Goal: Task Accomplishment & Management: Use online tool/utility

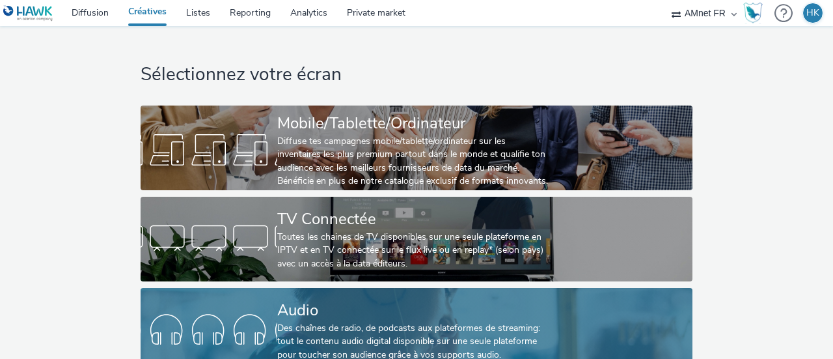
click at [300, 320] on div "Audio" at bounding box center [413, 310] width 273 height 23
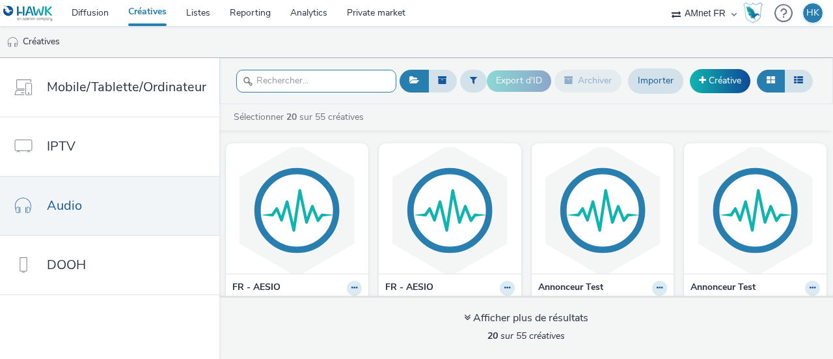
click at [319, 81] on input "text" at bounding box center [316, 81] width 160 height 23
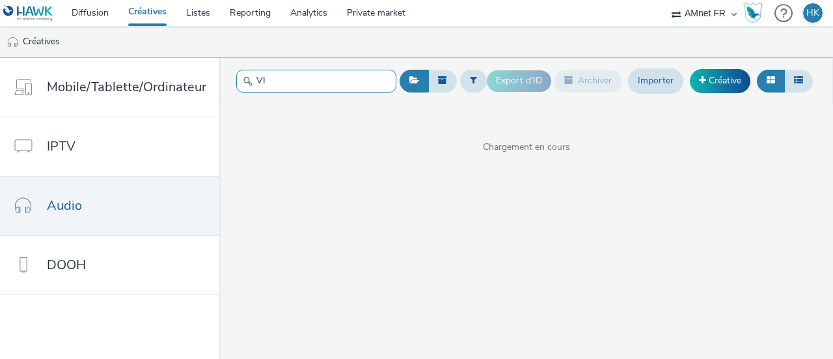
type input "V"
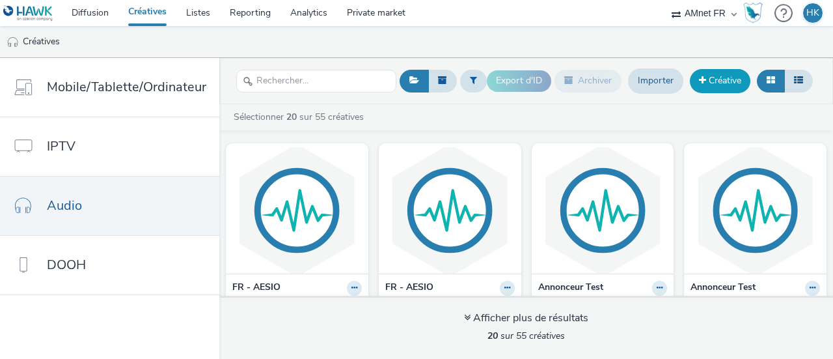
click at [715, 83] on link "Créative" at bounding box center [720, 80] width 61 height 23
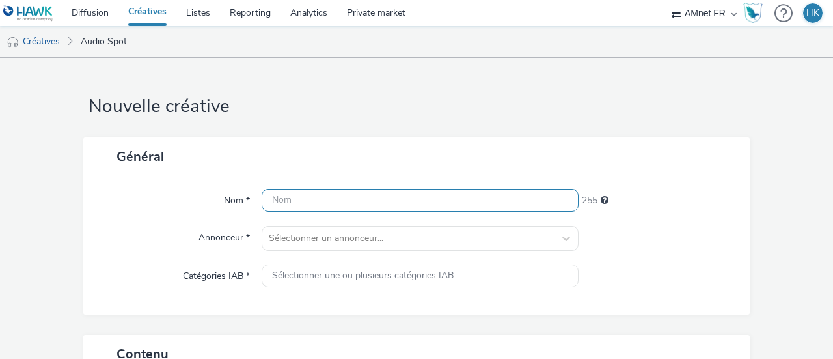
click at [514, 195] on input "text" at bounding box center [420, 200] width 317 height 23
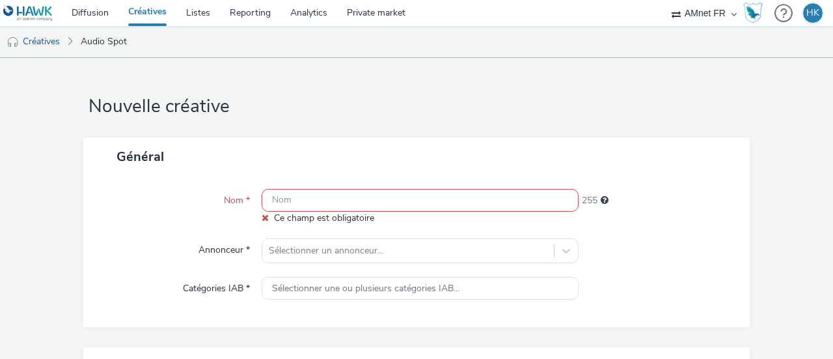
click at [333, 204] on input "text" at bounding box center [420, 200] width 317 height 23
paste input "2025_09_Klepierre_VILLIERS EN BIERE - OP RENTREE 1__Villiers E_Multi-devi_Base_…"
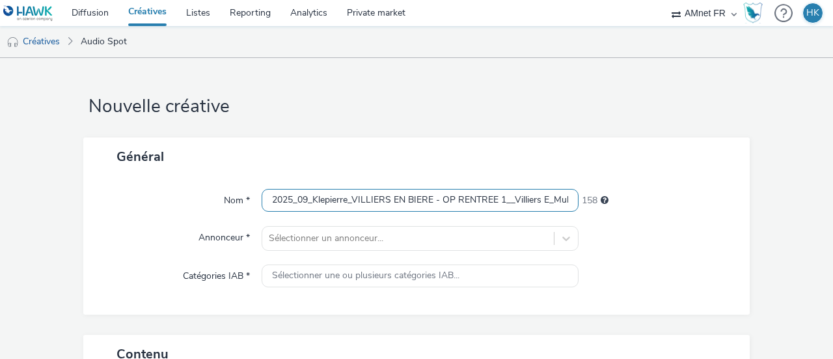
scroll to position [0, 146]
type input "2025_09_Klepierre_VILLIERS EN BIERE - OP RENTREE 1__Villiers E_Multi-devi_Base_…"
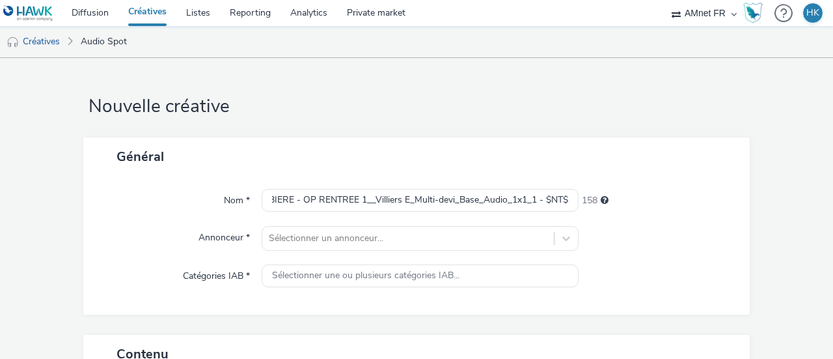
click at [370, 219] on div "Nom * 2025_09_Klepierre_VILLIERS EN BIERE - OP RENTREE 1__Villiers E_Multi-devi…" at bounding box center [416, 245] width 667 height 139
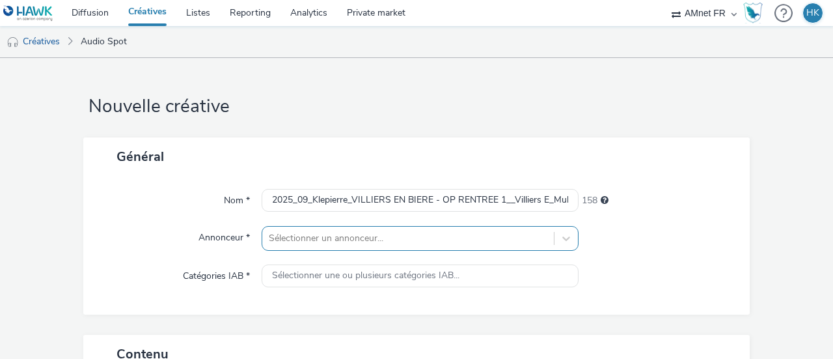
click at [371, 234] on div "Sélectionner un annonceur..." at bounding box center [420, 238] width 317 height 25
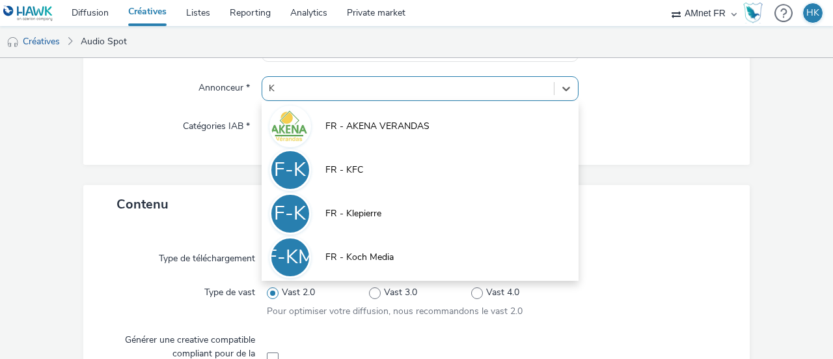
type input "KL"
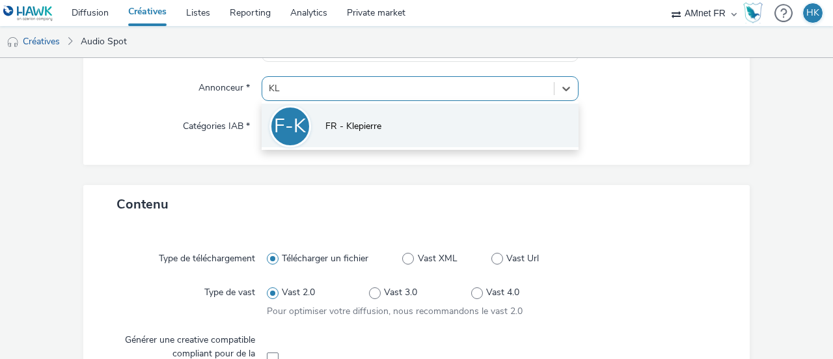
click at [350, 124] on span "FR - Klepierre" at bounding box center [354, 126] width 56 height 13
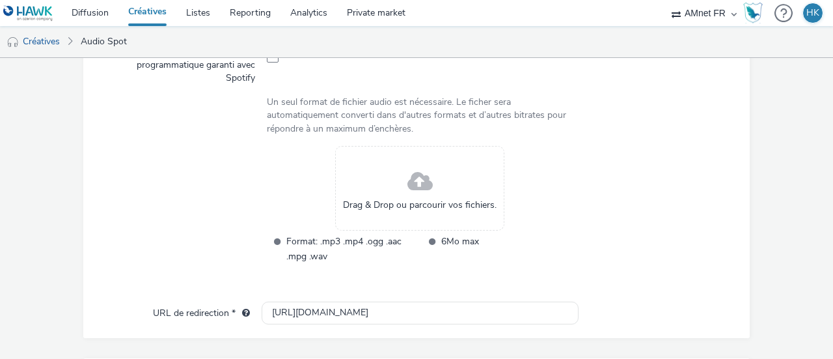
scroll to position [478, 0]
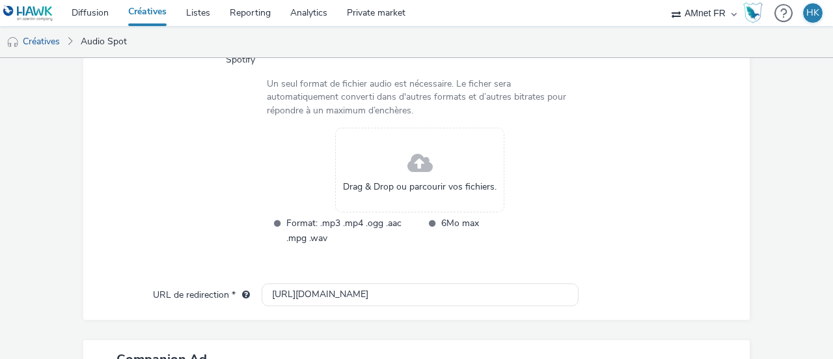
click at [428, 161] on div "Drag & Drop ou parcourir vos fichiers." at bounding box center [419, 170] width 169 height 85
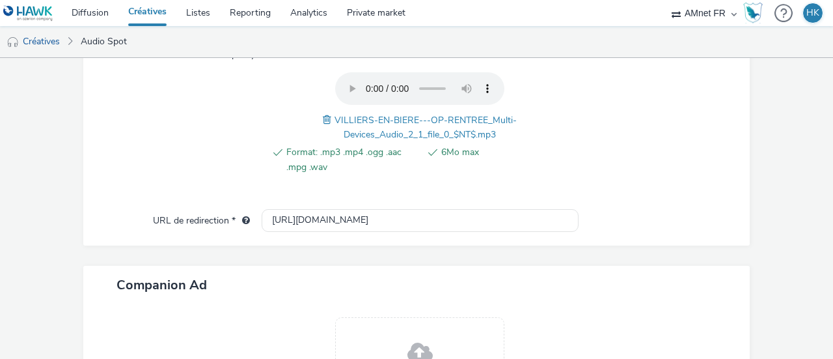
scroll to position [489, 0]
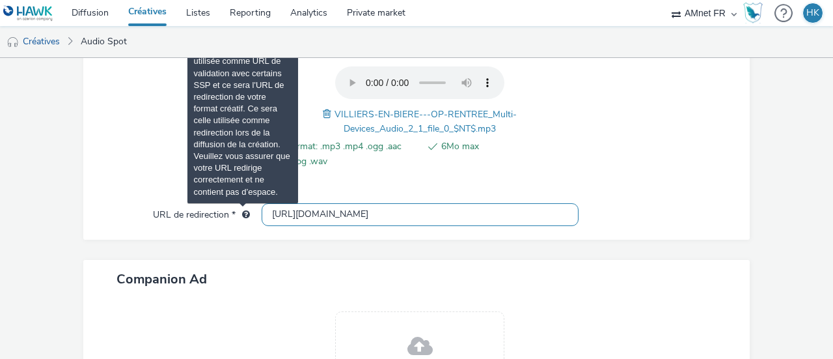
drag, startPoint x: 358, startPoint y: 209, endPoint x: 232, endPoint y: 210, distance: 125.7
click at [232, 210] on div "URL de redirection * http://klepierre.com" at bounding box center [416, 214] width 641 height 23
paste input "s://villiers.klepierre.fr/?utm_source=amnet&utm_medium=paid_social&utm_campaign…"
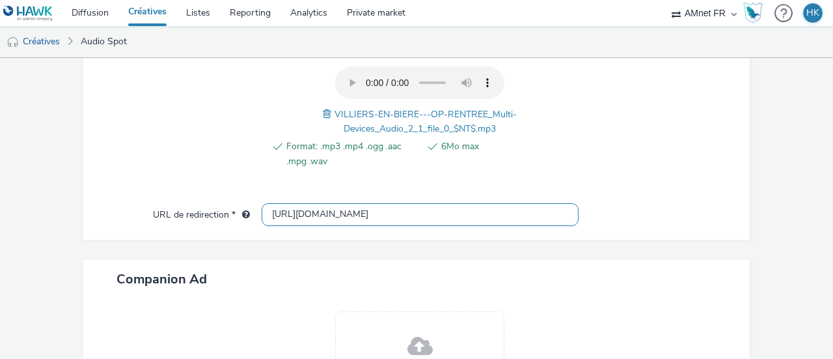
type input "[URL][DOMAIN_NAME]"
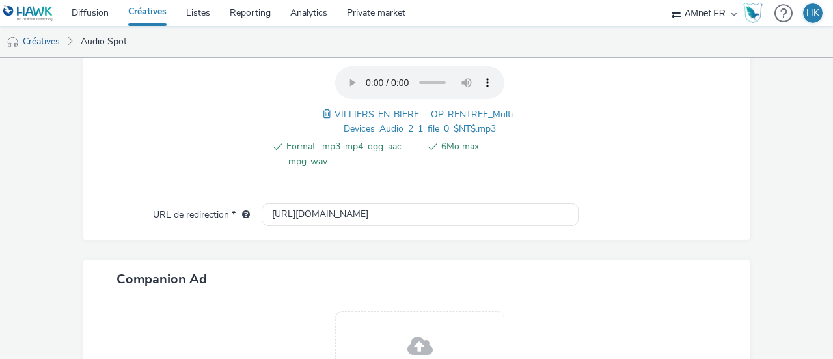
click at [314, 264] on div "Companion Ad" at bounding box center [416, 279] width 667 height 38
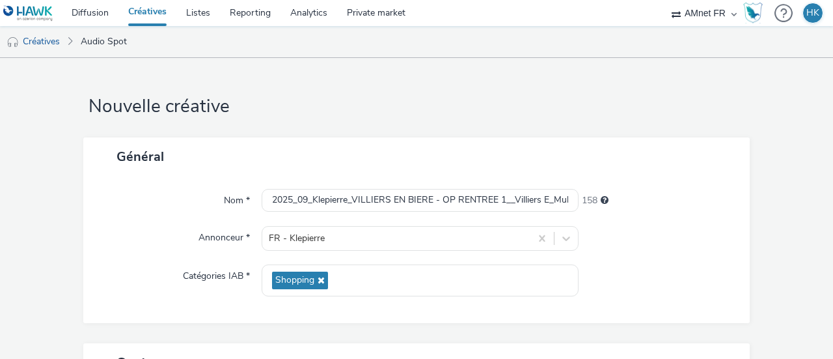
scroll to position [655, 0]
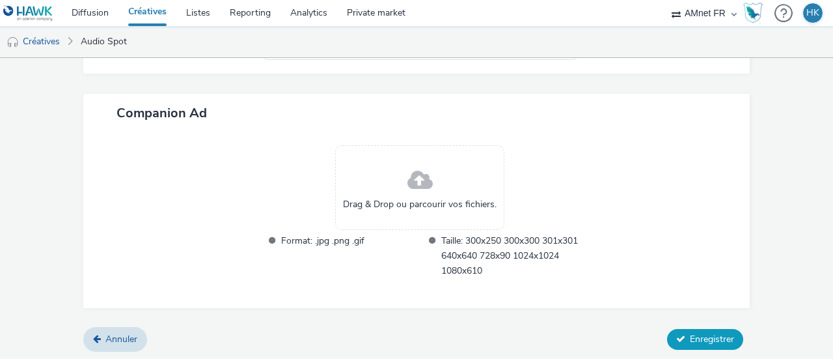
click at [712, 333] on span "Enregistrer" at bounding box center [712, 339] width 44 height 12
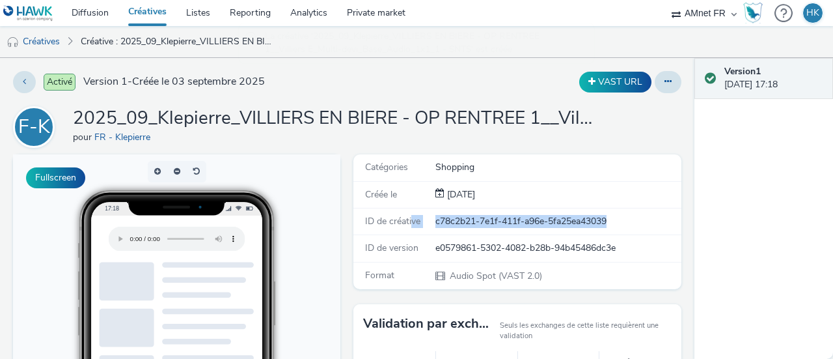
drag, startPoint x: 614, startPoint y: 222, endPoint x: 406, endPoint y: 229, distance: 207.8
click at [406, 229] on div "ID de créative c78c2b21-7e1f-411f-a96e-5fa25ea43039" at bounding box center [516, 221] width 327 height 27
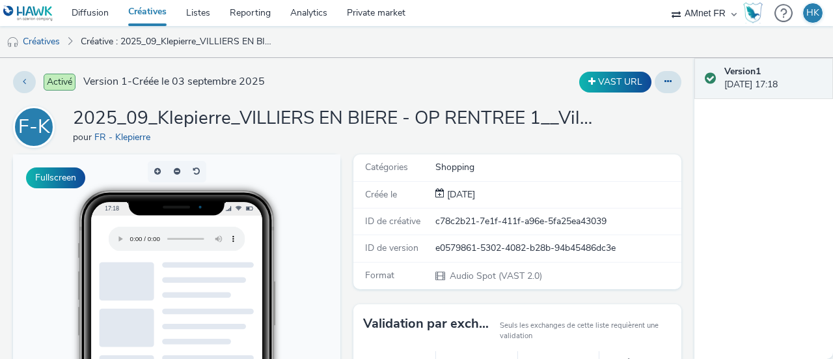
click at [505, 235] on div "ID de version e0579861-5302-4082-b28b-94b45486dc3e" at bounding box center [516, 248] width 327 height 27
drag, startPoint x: 610, startPoint y: 221, endPoint x: 426, endPoint y: 219, distance: 183.6
click at [426, 219] on div "ID de créative c78c2b21-7e1f-411f-a96e-5fa25ea43039" at bounding box center [516, 221] width 327 height 27
copy div "ID de créative c78c2b21-7e1f-411f-a96e-5fa25ea43039"
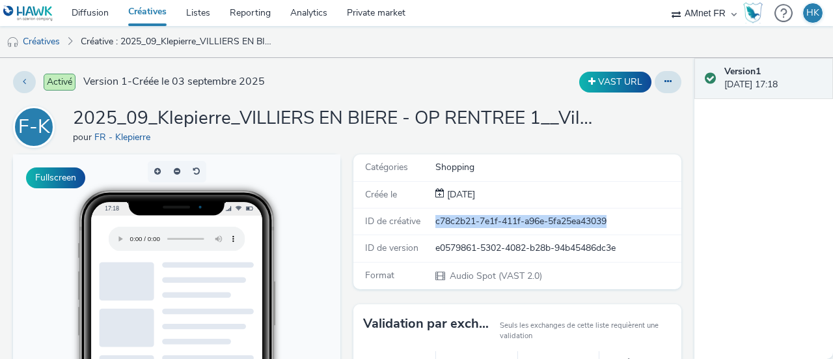
click at [614, 216] on div "c78c2b21-7e1f-411f-a96e-5fa25ea43039" at bounding box center [558, 221] width 245 height 13
drag, startPoint x: 613, startPoint y: 217, endPoint x: 431, endPoint y: 217, distance: 182.3
click at [436, 217] on div "c78c2b21-7e1f-411f-a96e-5fa25ea43039" at bounding box center [558, 221] width 245 height 13
copy div "c78c2b21-7e1f-411f-a96e-5fa25ea43039"
click at [95, 10] on link "Diffusion" at bounding box center [90, 13] width 57 height 26
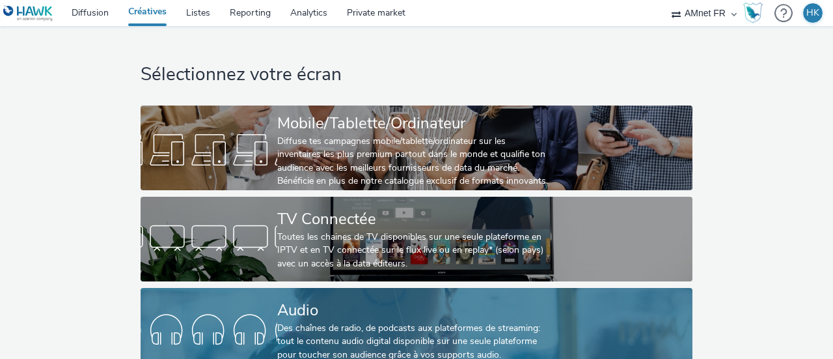
click at [327, 294] on div "Audio Des chaînes de radio, de podcasts aux plateformes de streaming: tout le c…" at bounding box center [413, 330] width 273 height 85
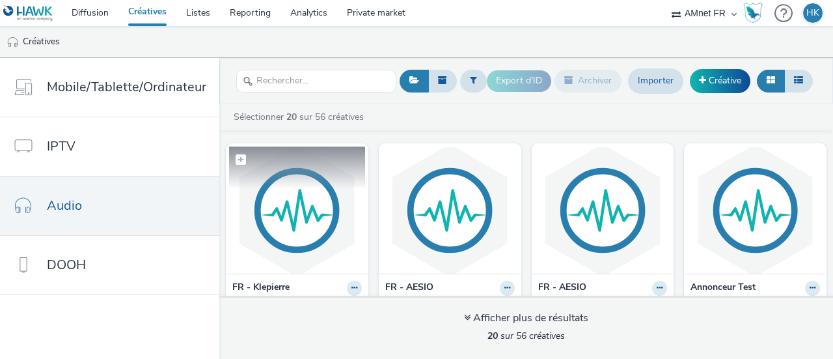
click at [293, 236] on img at bounding box center [297, 209] width 136 height 127
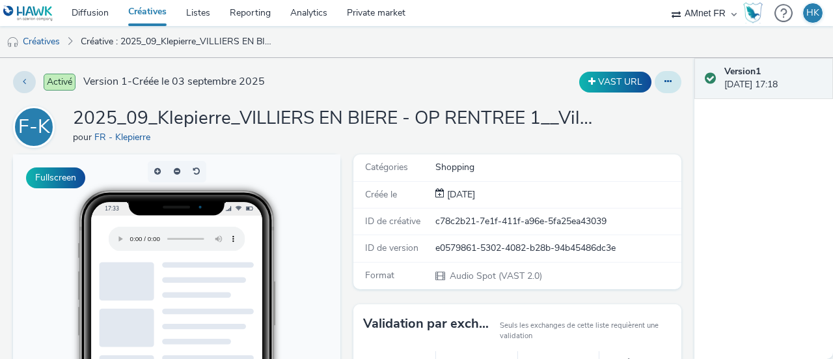
click at [655, 83] on button at bounding box center [668, 82] width 27 height 22
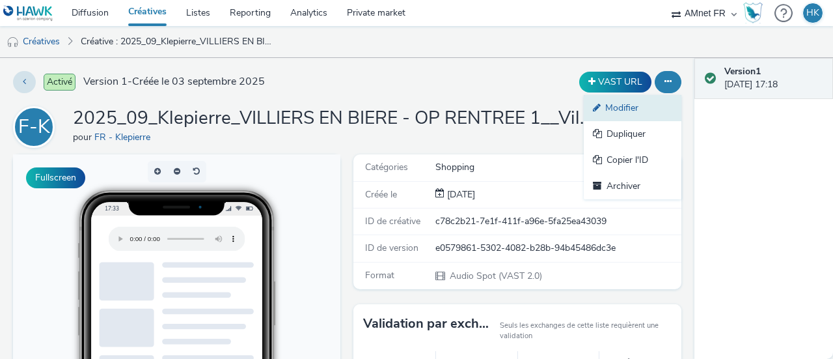
click at [624, 113] on link "Modifier" at bounding box center [633, 108] width 98 height 26
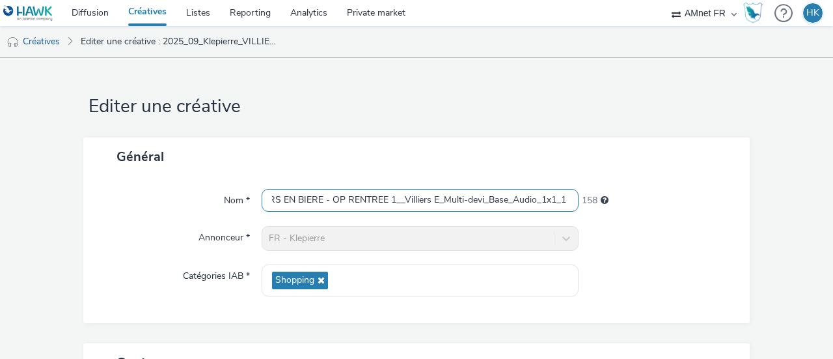
scroll to position [0, 146]
drag, startPoint x: 266, startPoint y: 200, endPoint x: 570, endPoint y: 221, distance: 304.7
click at [570, 221] on div "Nom * 2025_09_Klepierre_VILLIERS EN BIERE - OP RENTREE 1__Villiers E_Multi-devi…" at bounding box center [416, 249] width 667 height 147
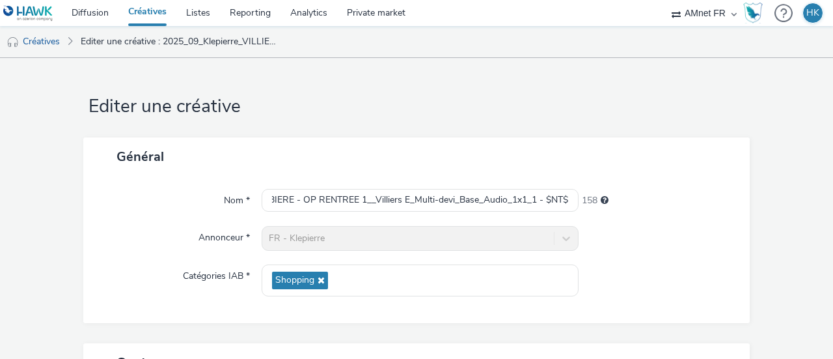
scroll to position [0, 0]
click at [43, 39] on link "Créatives" at bounding box center [33, 41] width 66 height 31
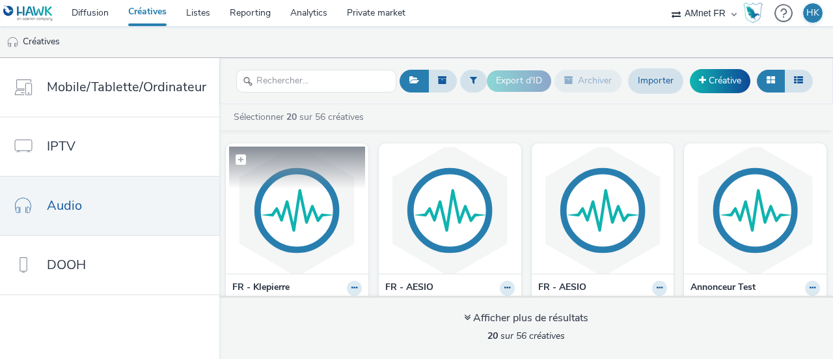
click at [314, 212] on img at bounding box center [297, 209] width 136 height 127
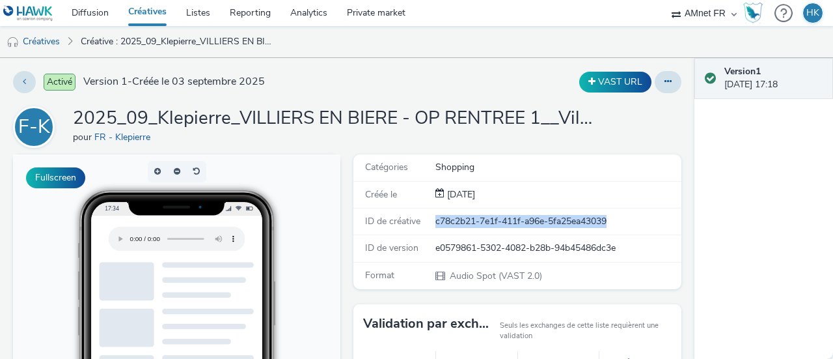
drag, startPoint x: 615, startPoint y: 223, endPoint x: 430, endPoint y: 220, distance: 184.9
click at [436, 220] on div "c78c2b21-7e1f-411f-a96e-5fa25ea43039" at bounding box center [558, 221] width 245 height 13
copy div "c78c2b21-7e1f-411f-a96e-5fa25ea43039"
click at [88, 8] on link "Diffusion" at bounding box center [90, 13] width 57 height 26
